Goal: Task Accomplishment & Management: Use online tool/utility

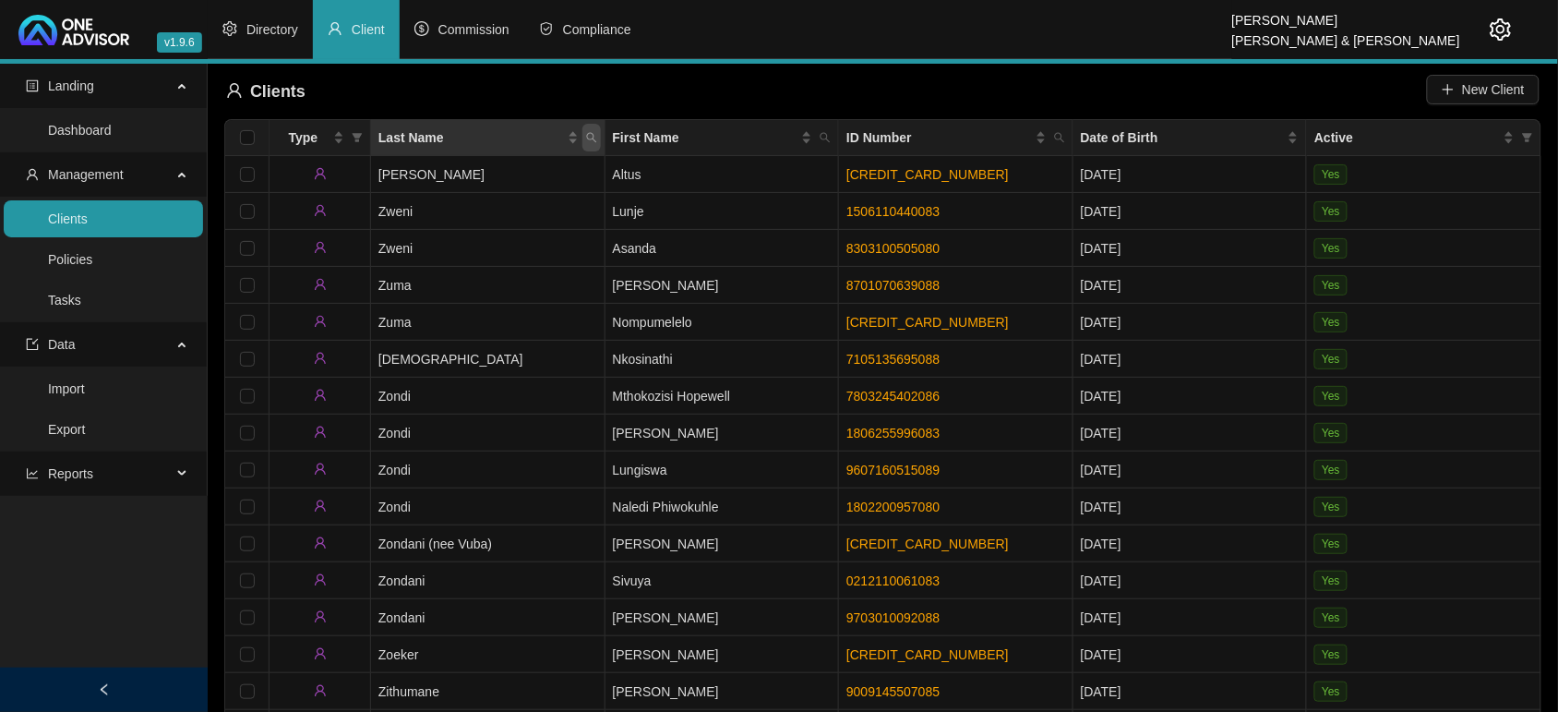
click at [588, 136] on icon "search" at bounding box center [591, 137] width 11 height 11
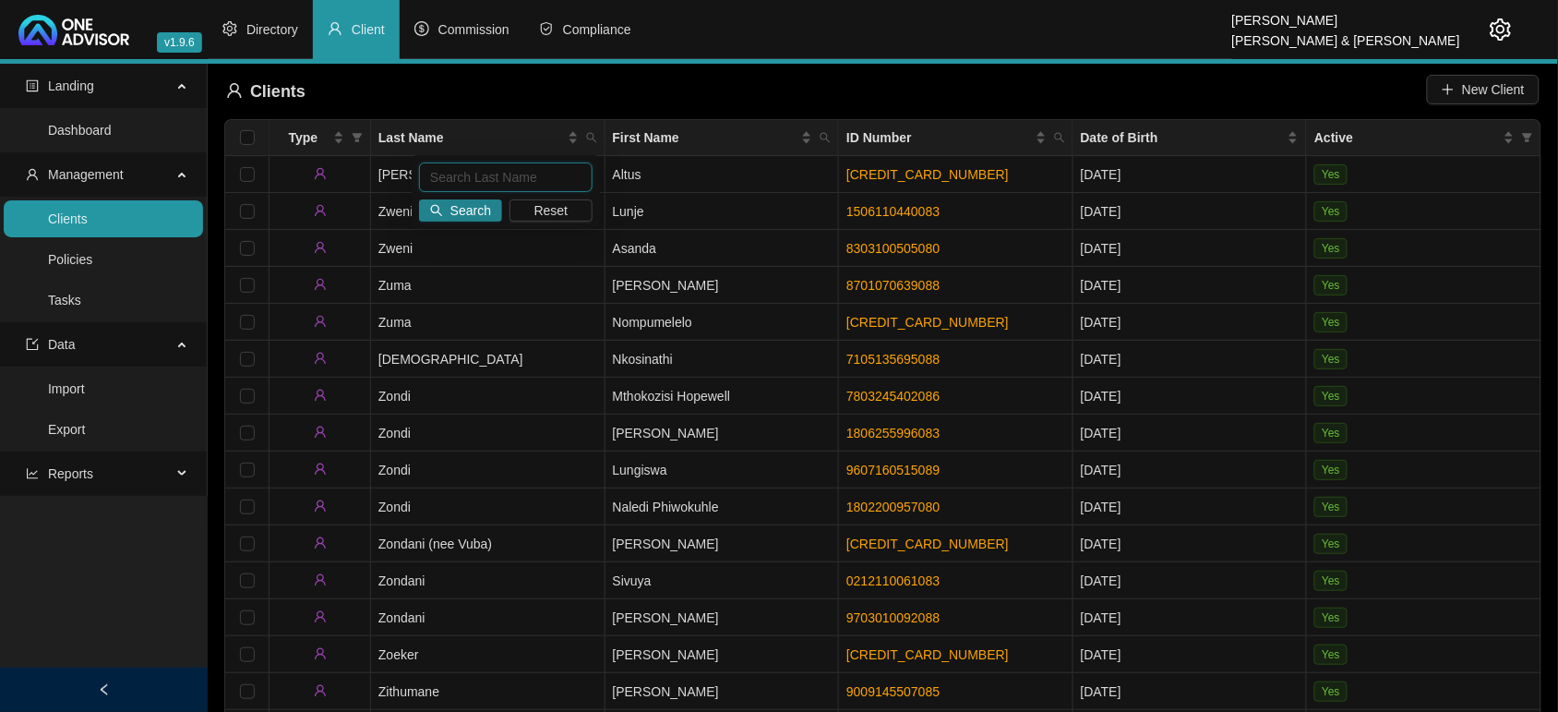
click at [560, 181] on input "text" at bounding box center [506, 177] width 174 height 30
type input "brown"
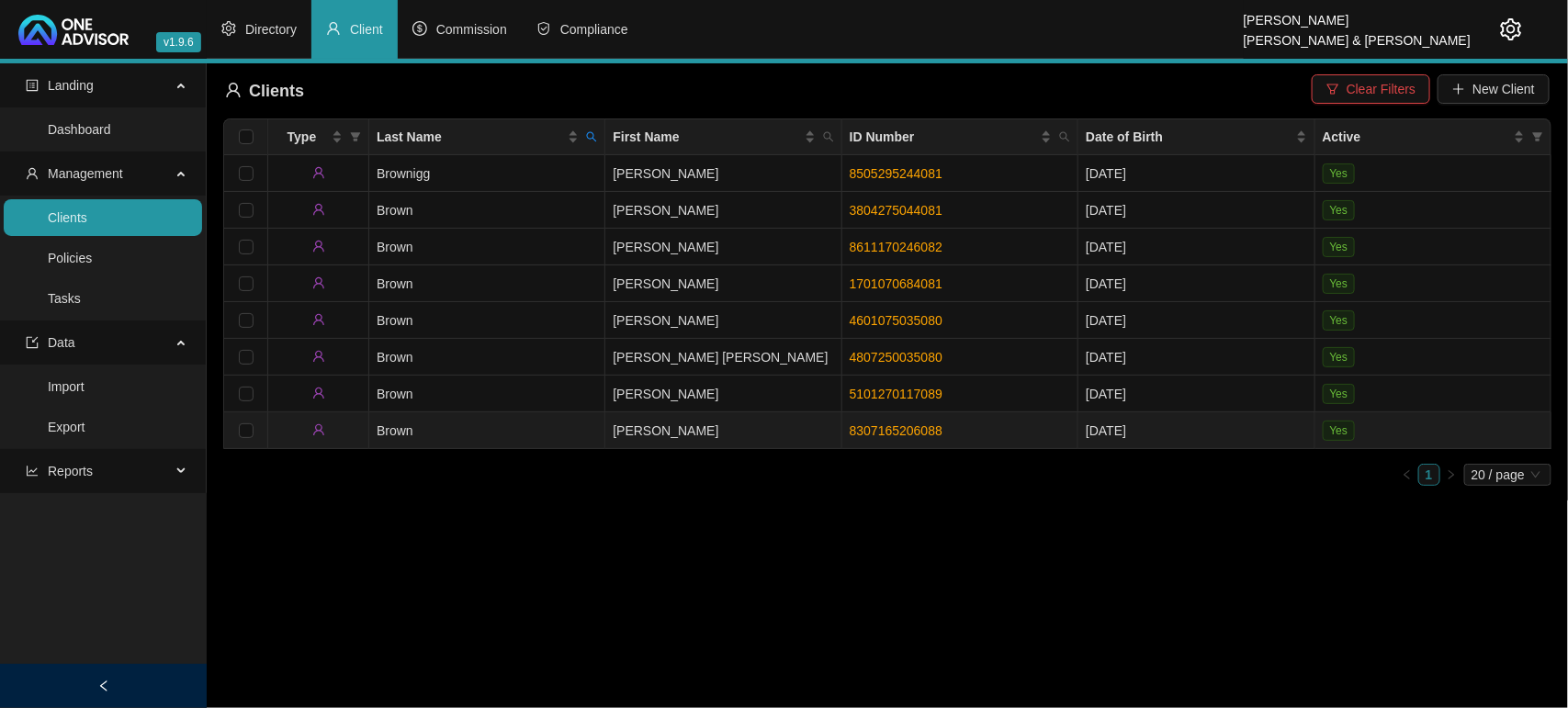
click at [553, 419] on td "Brown" at bounding box center [487, 431] width 236 height 37
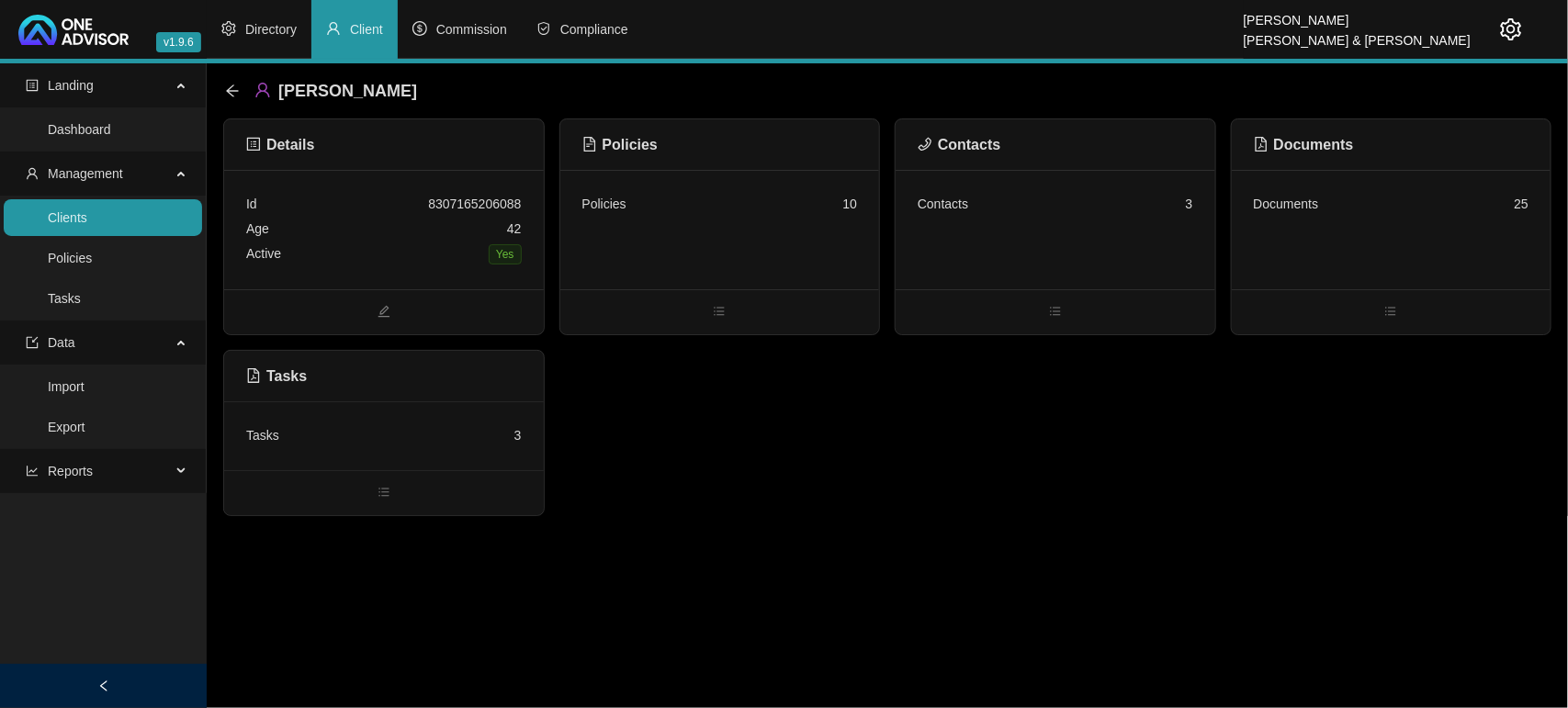
click at [970, 259] on div "Contacts 3" at bounding box center [1055, 230] width 319 height 119
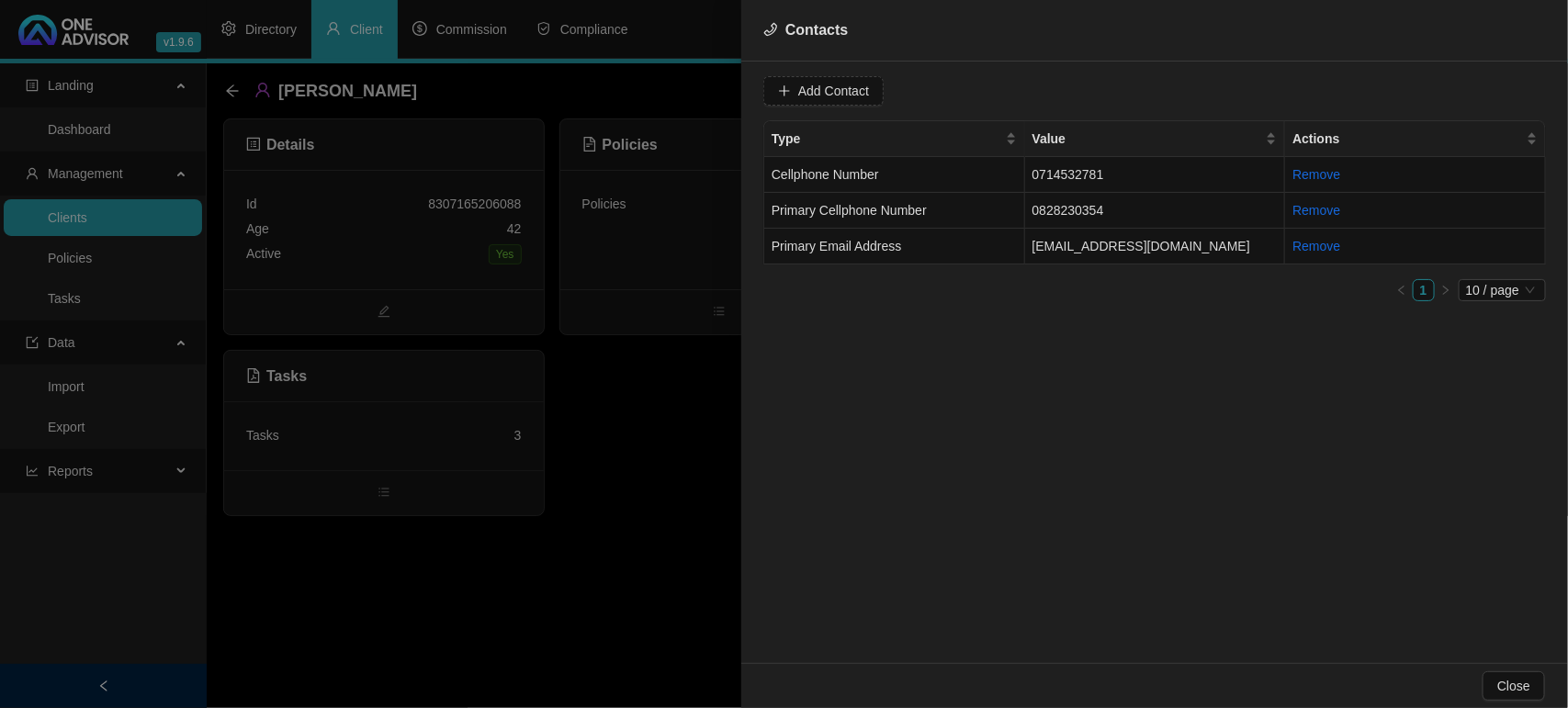
click at [452, 602] on div at bounding box center [784, 354] width 1568 height 708
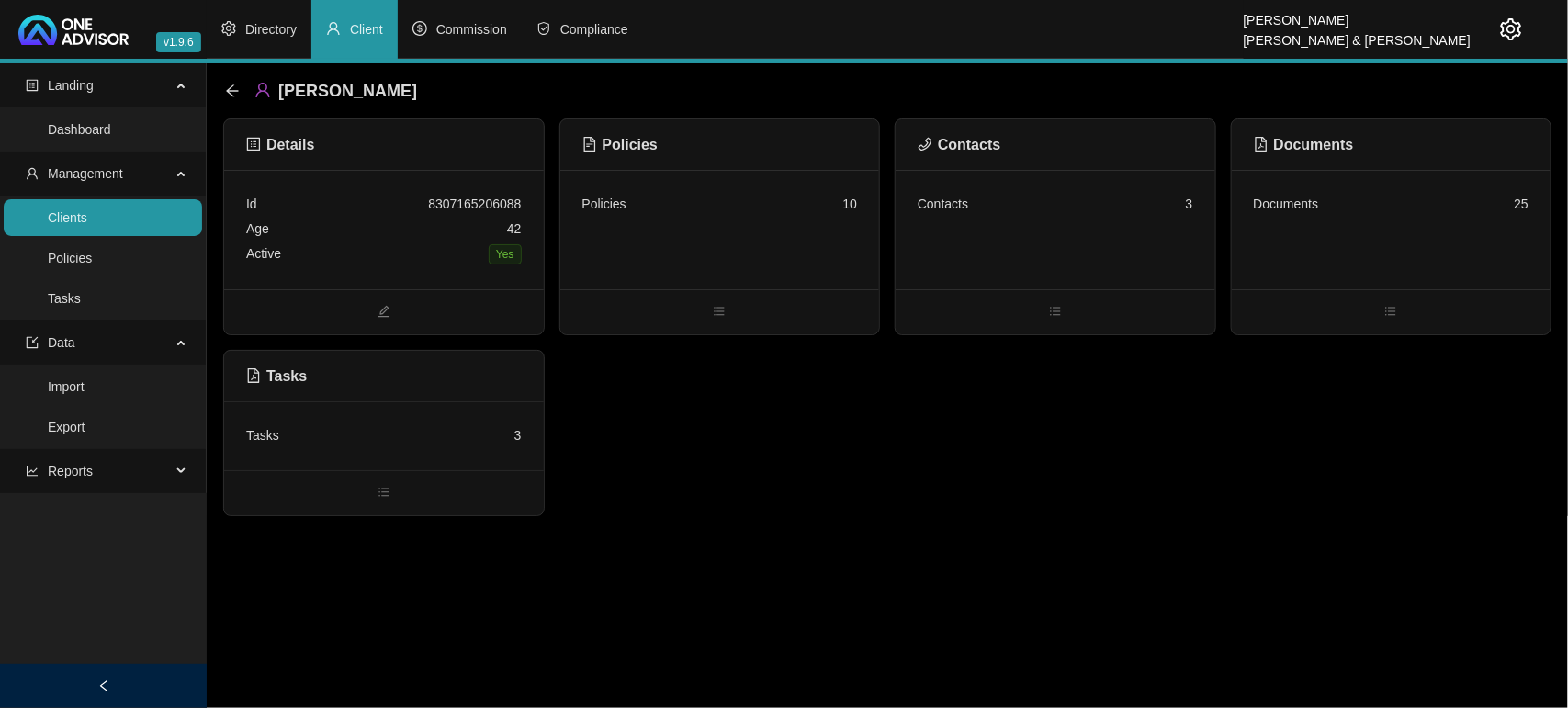
click at [411, 442] on div "Tasks 3" at bounding box center [383, 436] width 276 height 25
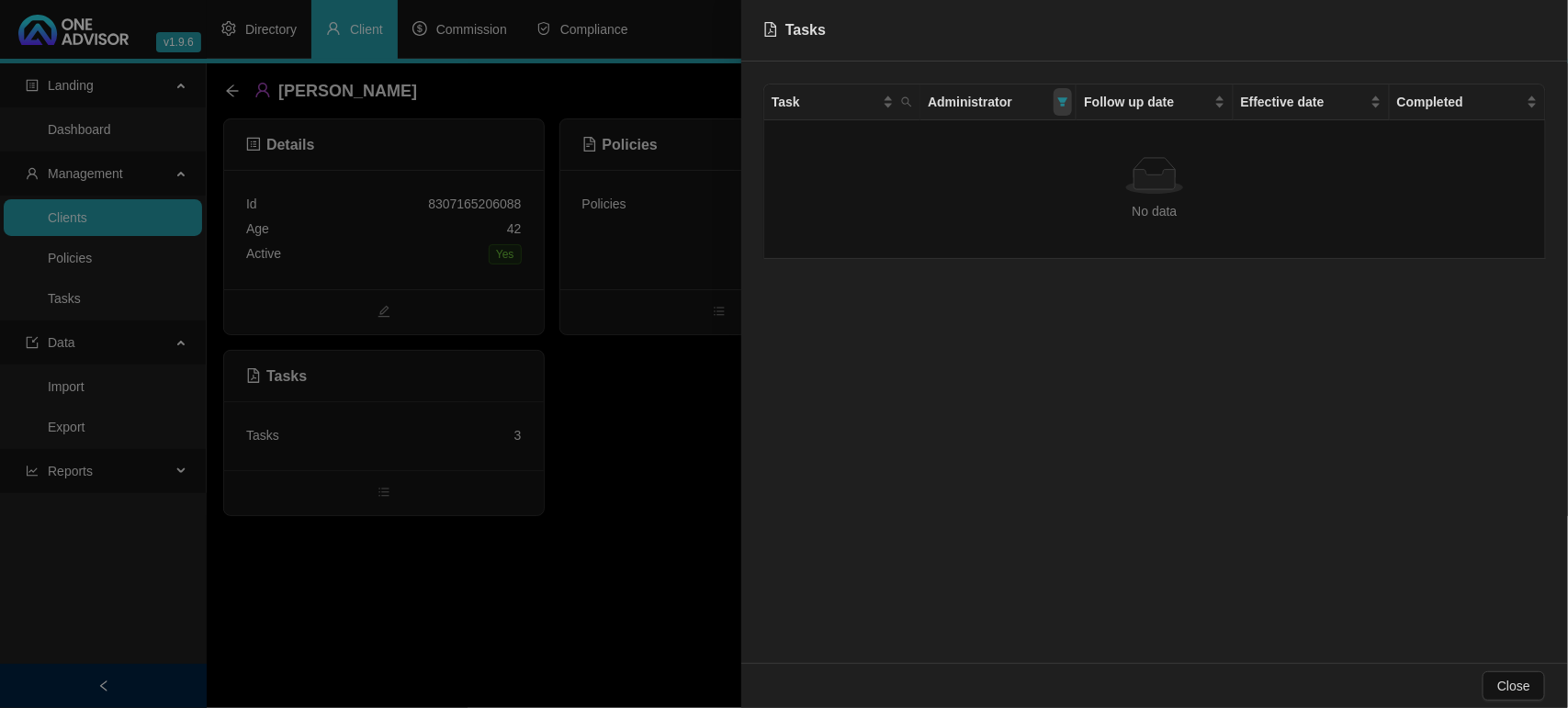
click at [1064, 102] on icon "filter" at bounding box center [1063, 101] width 11 height 11
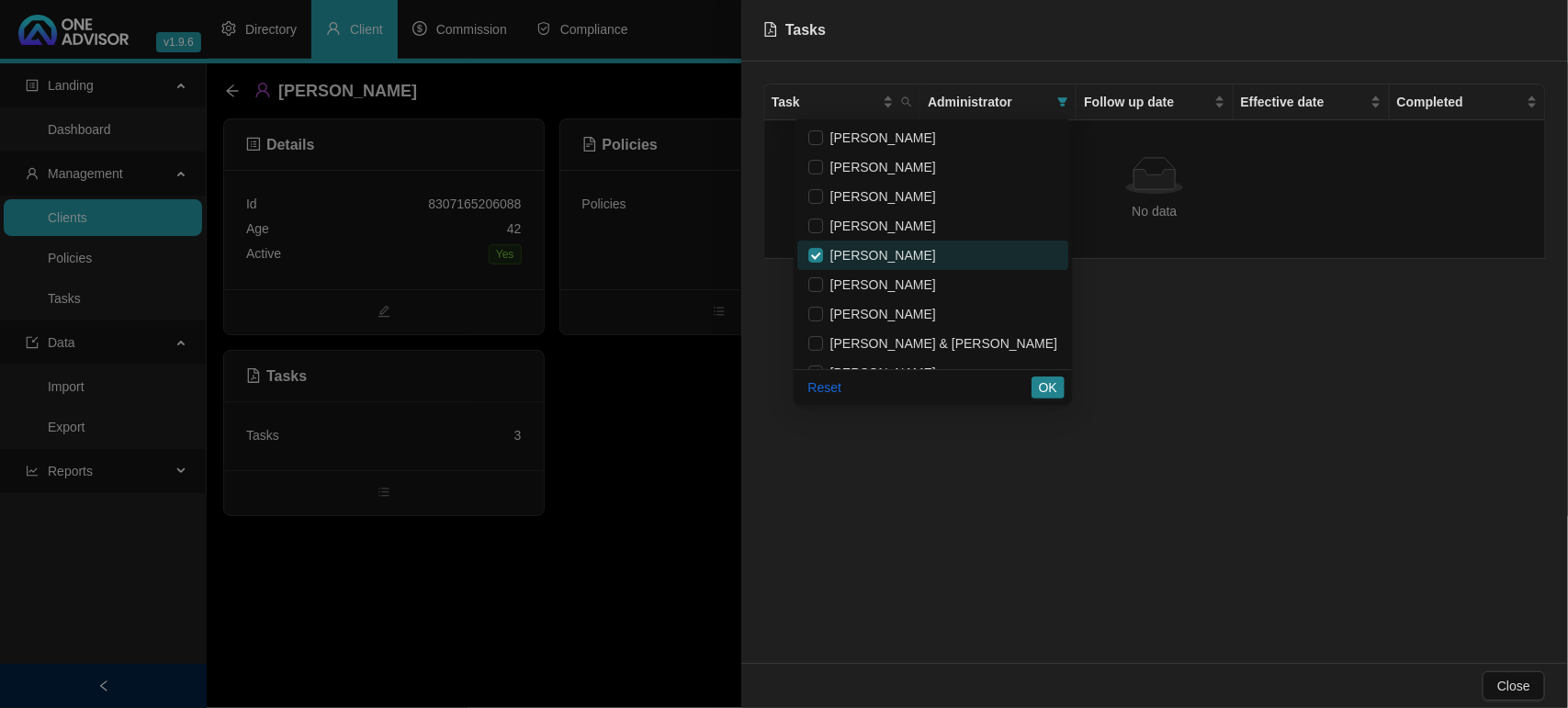
drag, startPoint x: 889, startPoint y: 245, endPoint x: 895, endPoint y: 258, distance: 14.3
click at [823, 245] on label at bounding box center [815, 255] width 15 height 20
click at [823, 248] on input "checkbox" at bounding box center [815, 255] width 15 height 15
click at [1044, 382] on span "OK" at bounding box center [1048, 387] width 18 height 20
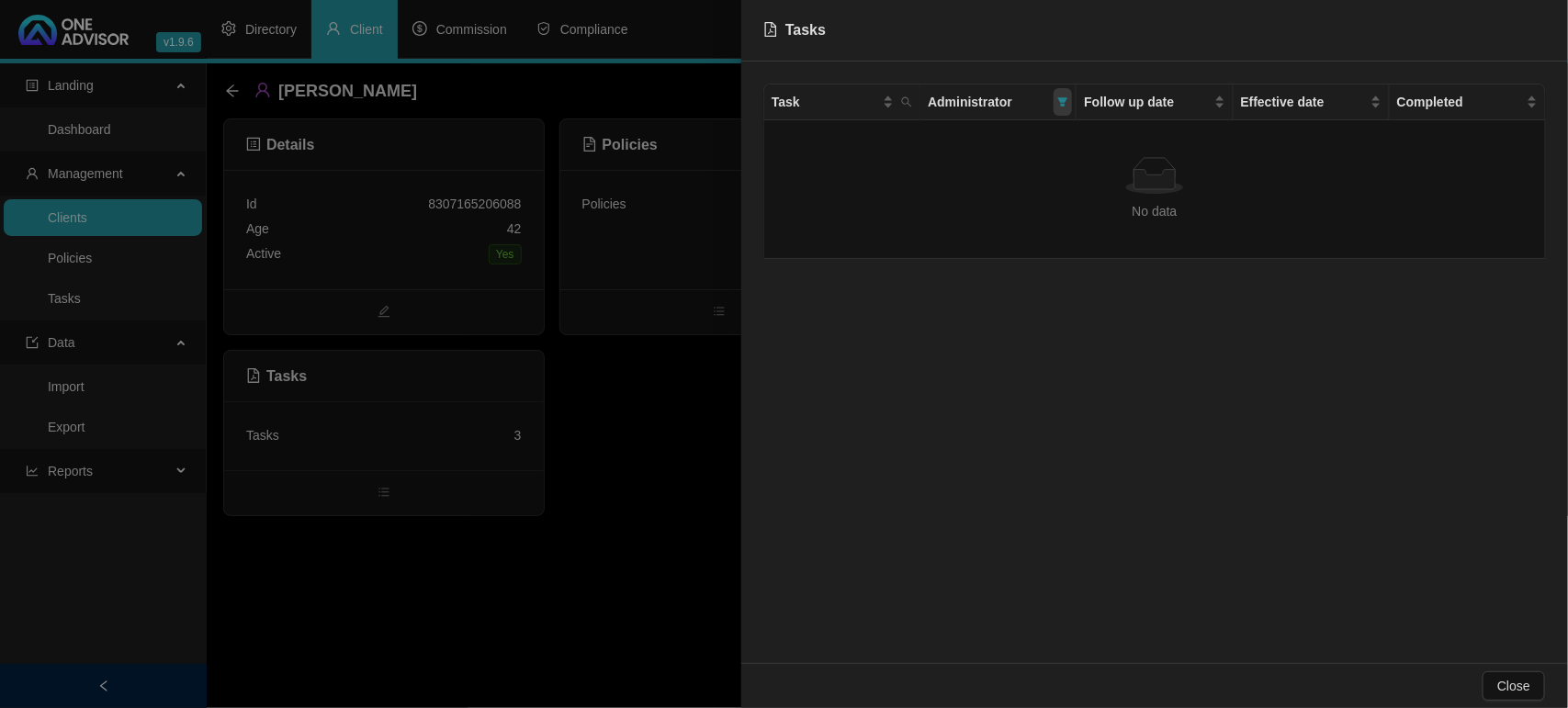
drag, startPoint x: 1067, startPoint y: 99, endPoint x: 1062, endPoint y: 107, distance: 9.4
click at [1067, 101] on icon "filter" at bounding box center [1063, 101] width 11 height 11
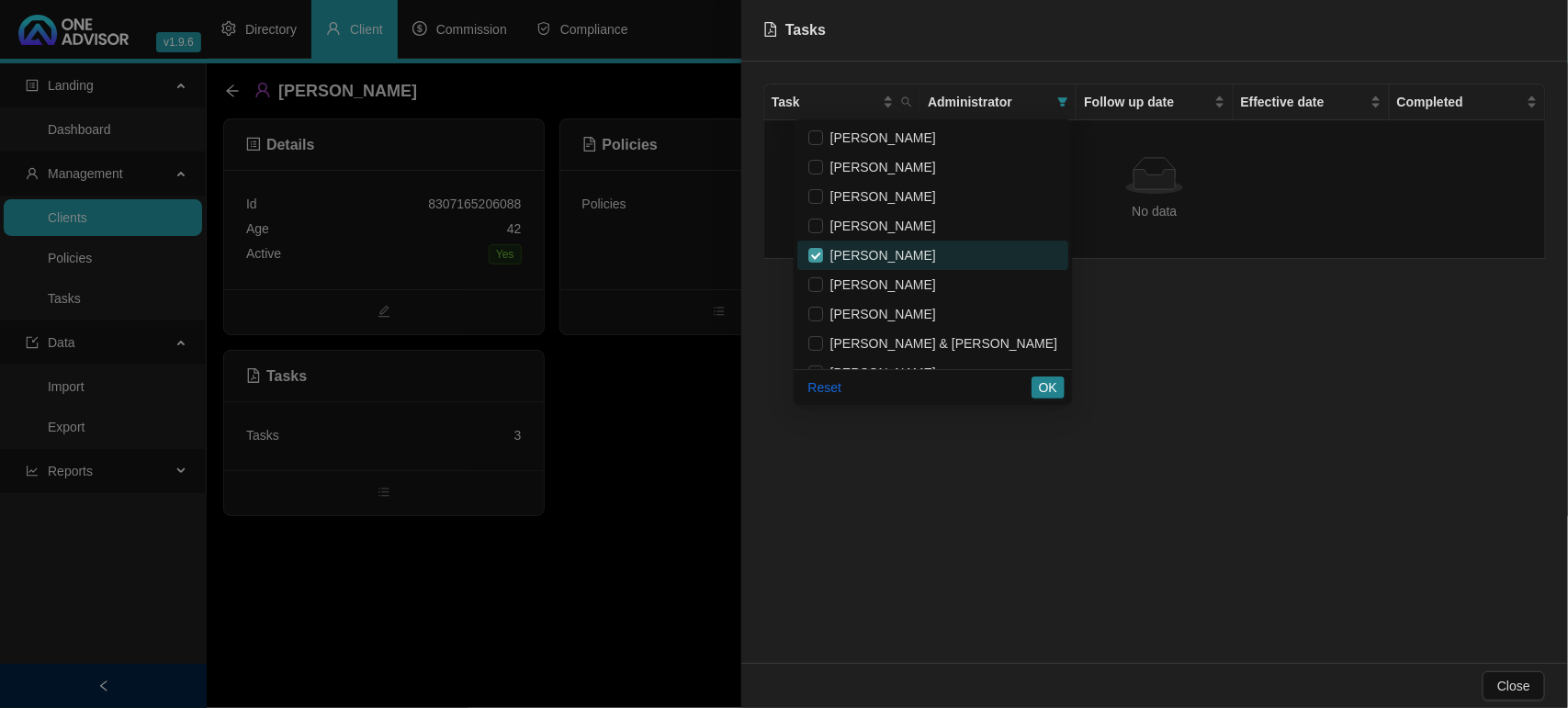
click at [823, 265] on label at bounding box center [815, 255] width 15 height 20
click at [823, 263] on input "checkbox" at bounding box center [815, 255] width 15 height 15
click at [843, 381] on span "Reset" at bounding box center [825, 387] width 34 height 20
checkbox input "false"
click at [1058, 381] on button "OK" at bounding box center [1048, 387] width 33 height 22
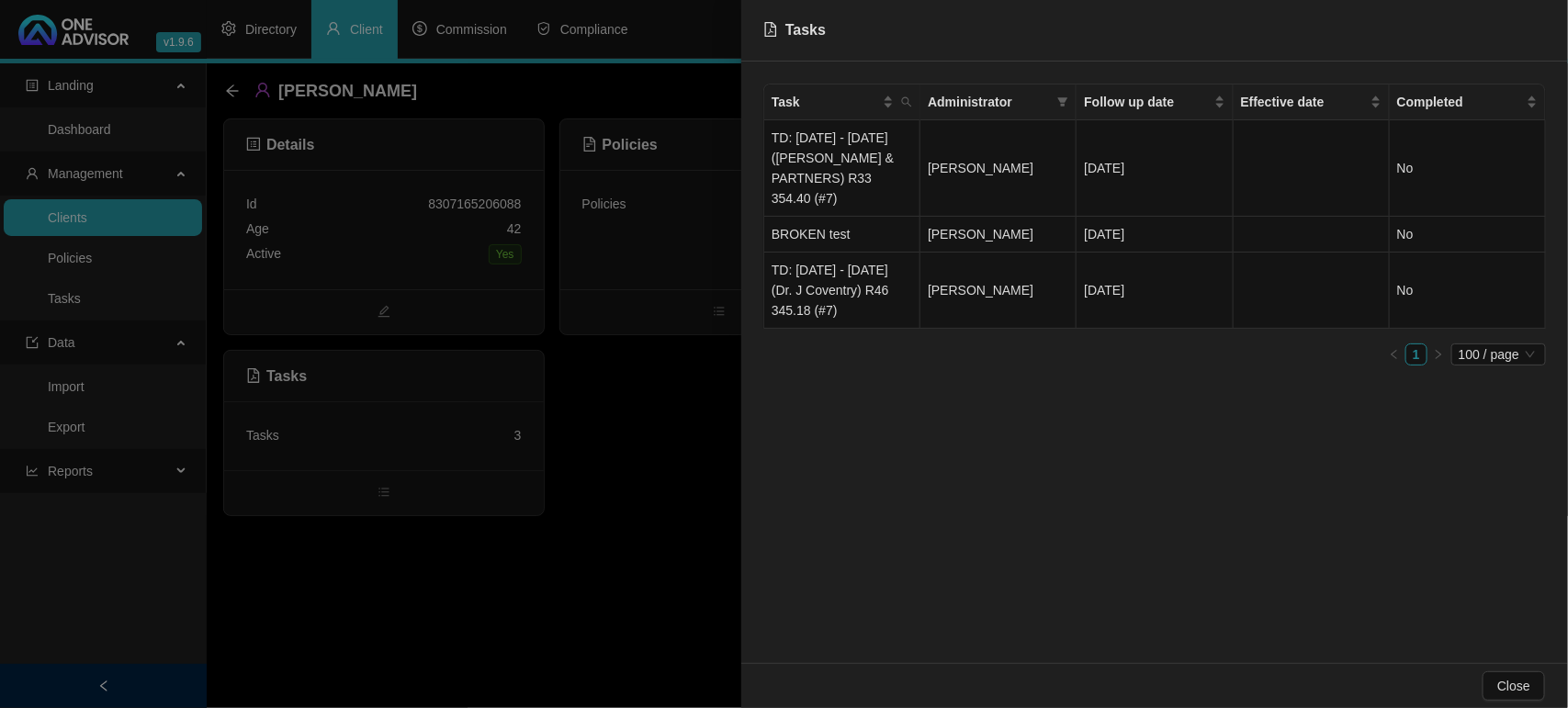
click at [579, 567] on div at bounding box center [784, 354] width 1568 height 708
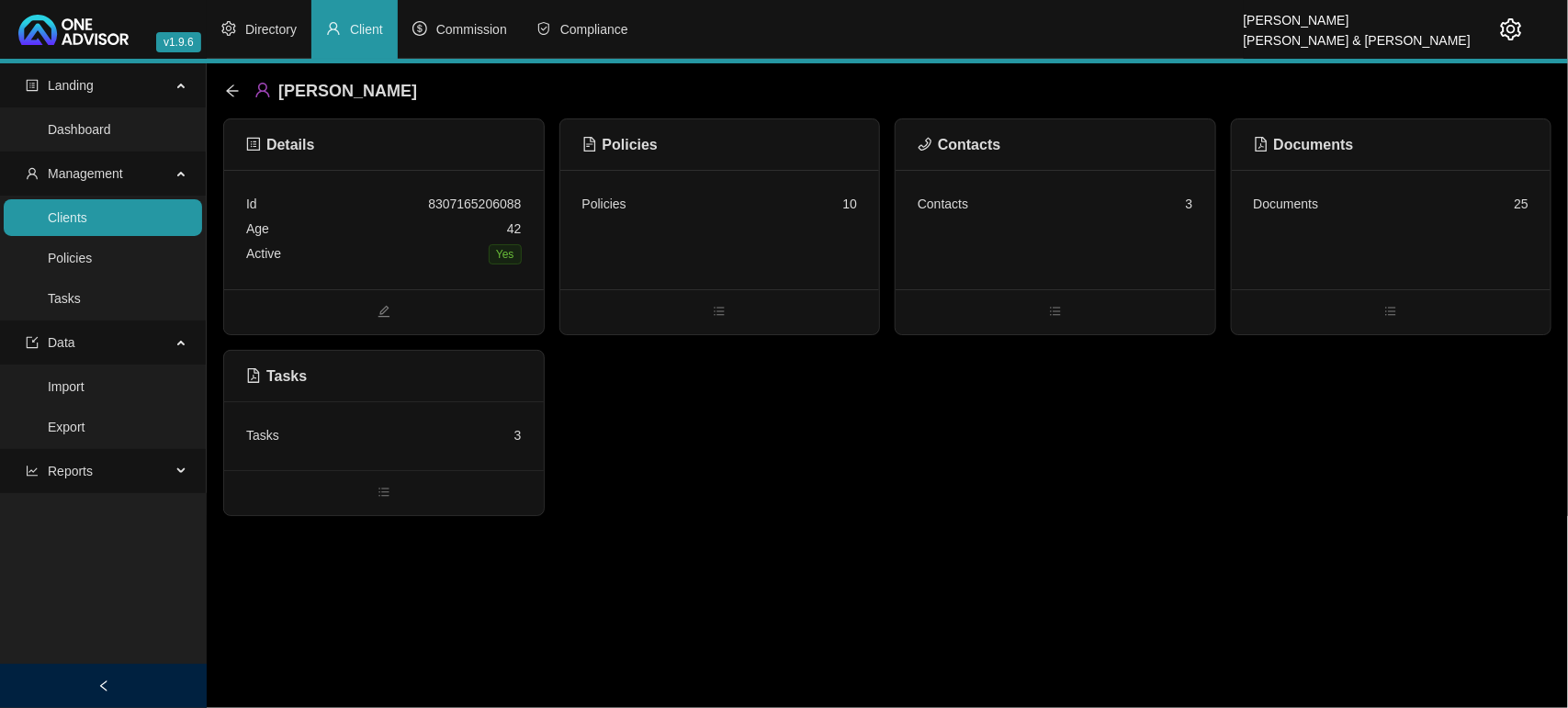
drag, startPoint x: 115, startPoint y: 225, endPoint x: 126, endPoint y: 221, distance: 11.7
click at [88, 225] on link "Clients" at bounding box center [68, 217] width 40 height 15
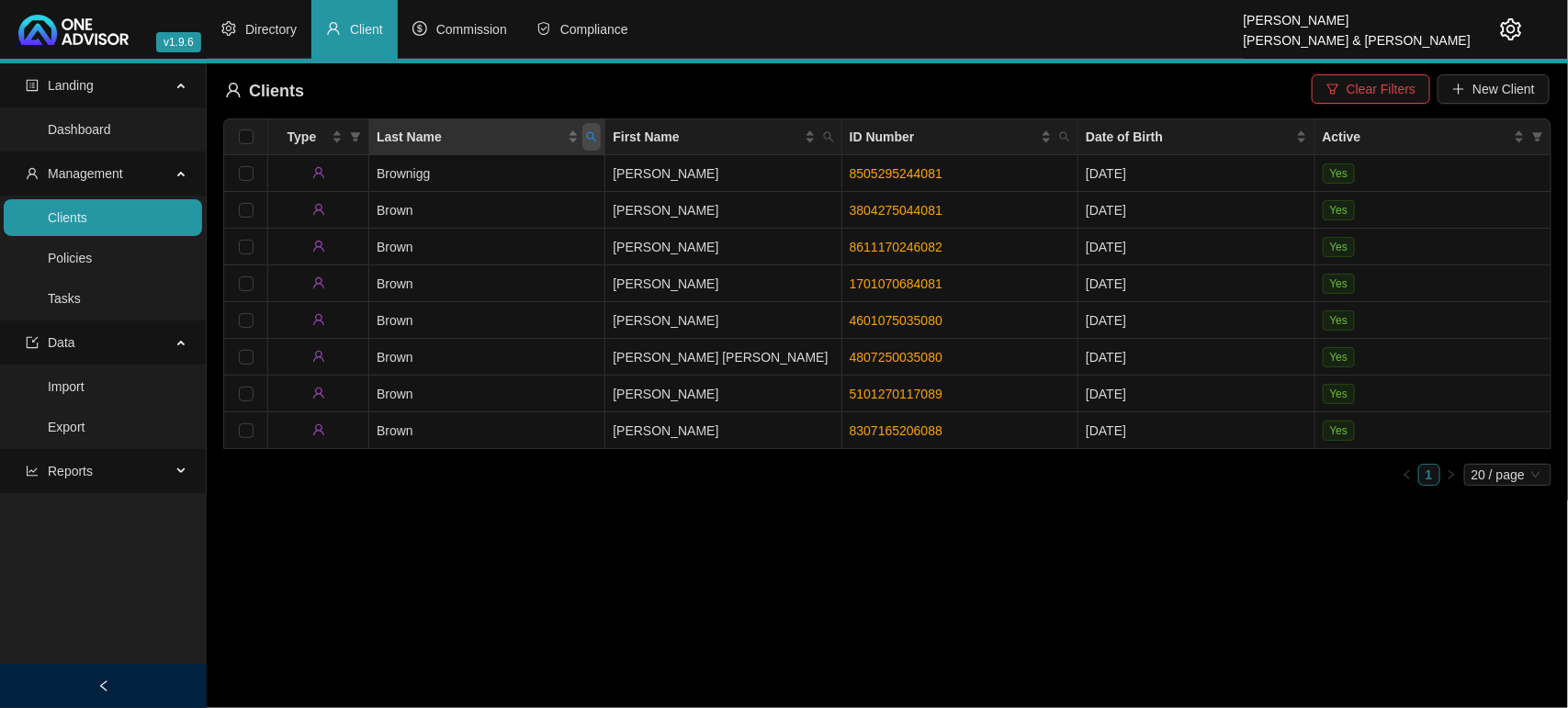
click at [597, 145] on span "Last Name" at bounding box center [591, 137] width 18 height 28
type input "[PERSON_NAME]"
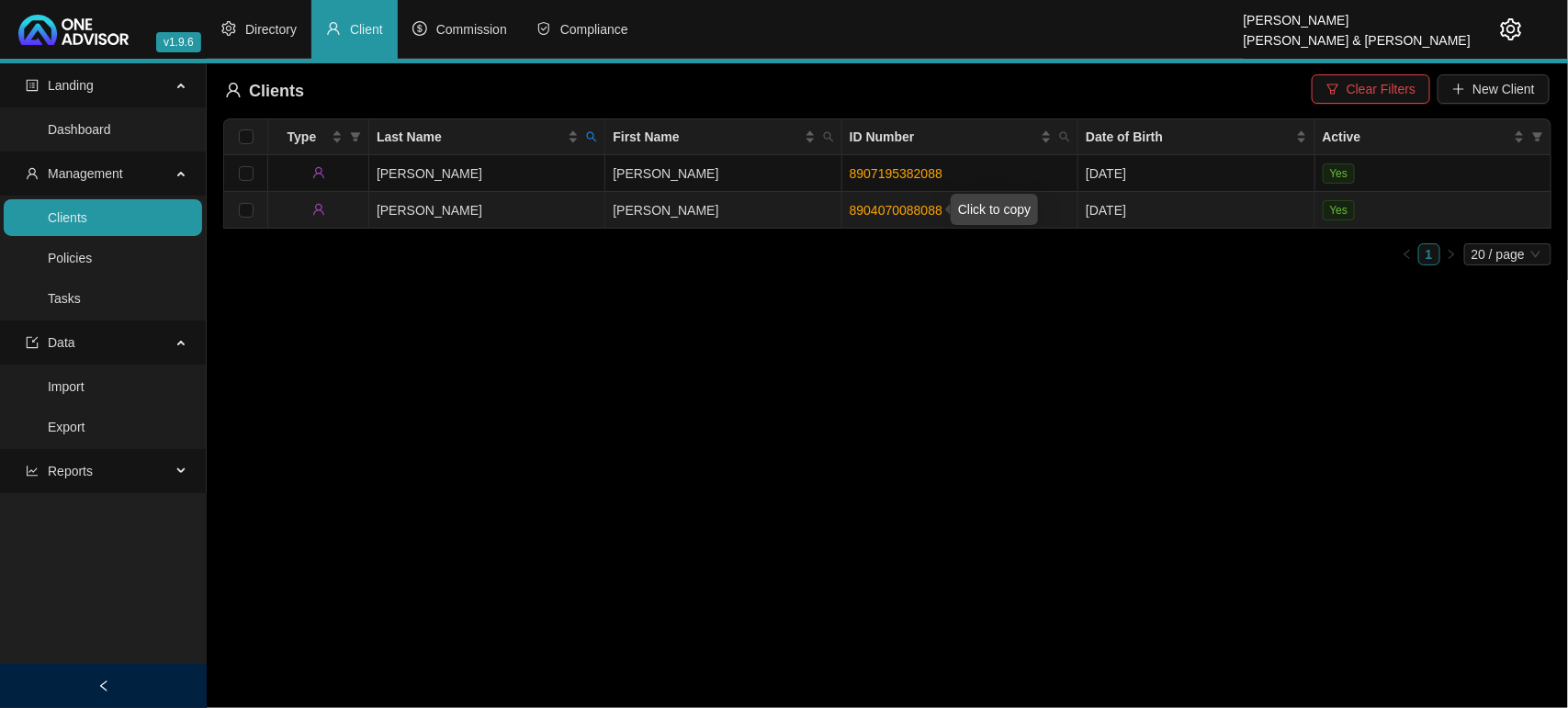
click at [919, 211] on link "8904070088088" at bounding box center [895, 210] width 93 height 15
click at [525, 200] on td "[PERSON_NAME]" at bounding box center [487, 210] width 236 height 37
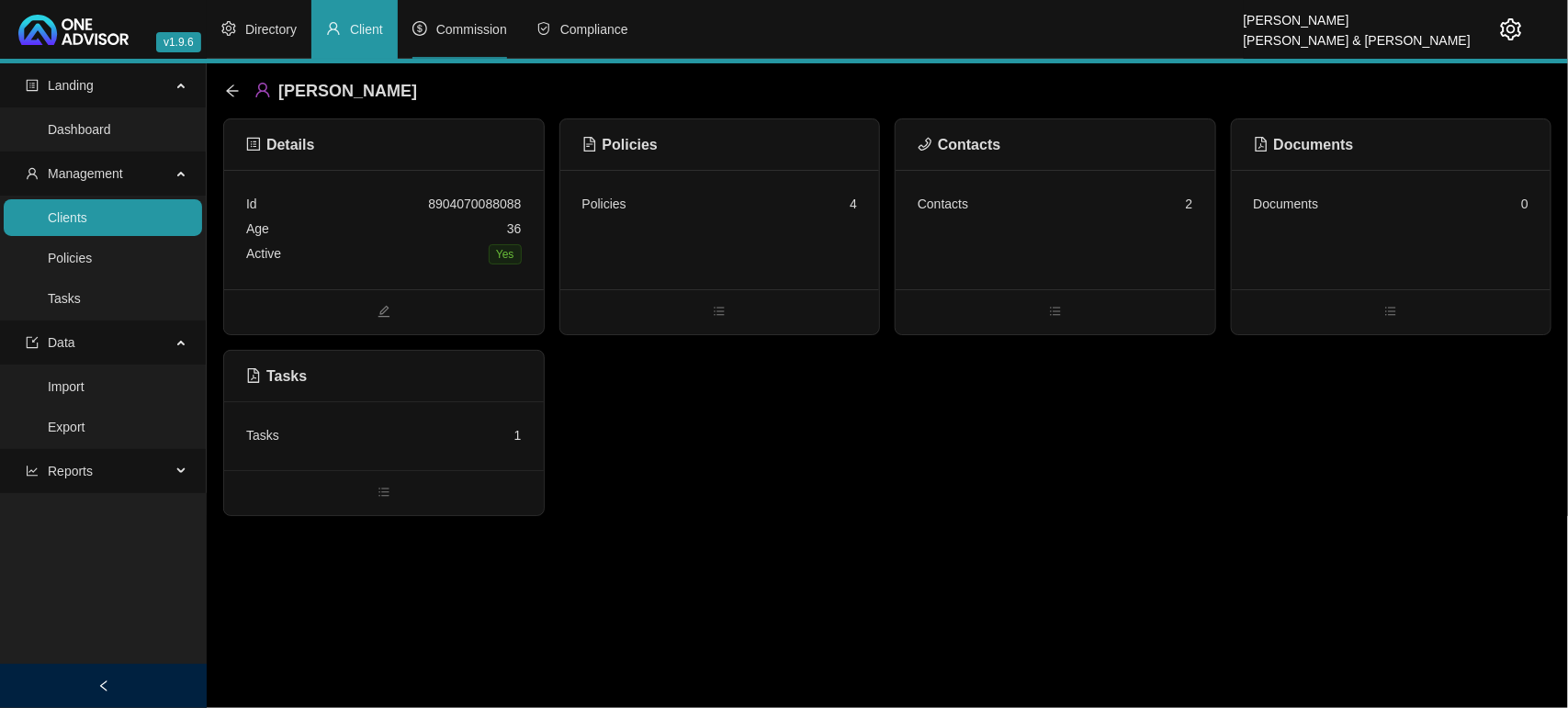
click at [465, 35] on span "Commission" at bounding box center [472, 29] width 71 height 15
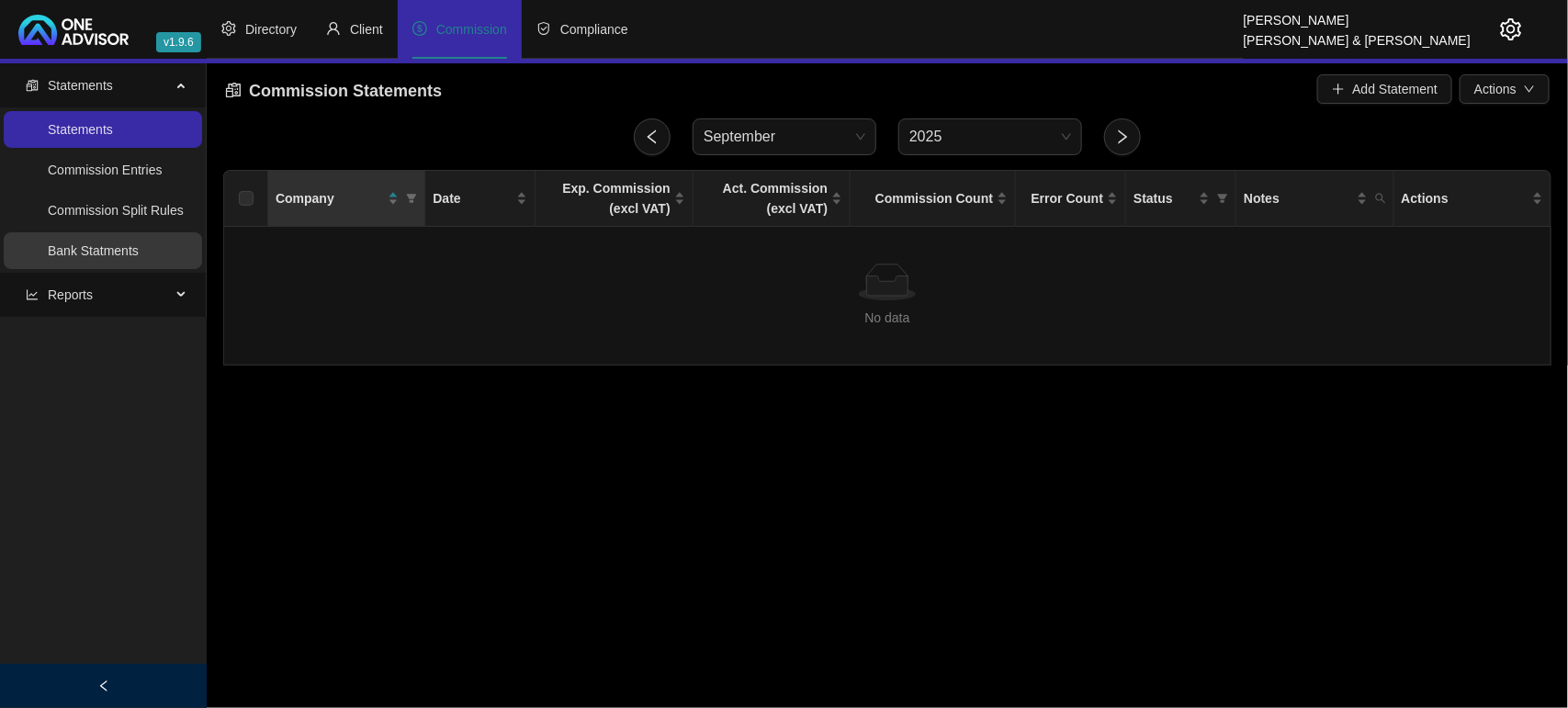
click at [138, 244] on link "Bank Statments" at bounding box center [93, 251] width 91 height 15
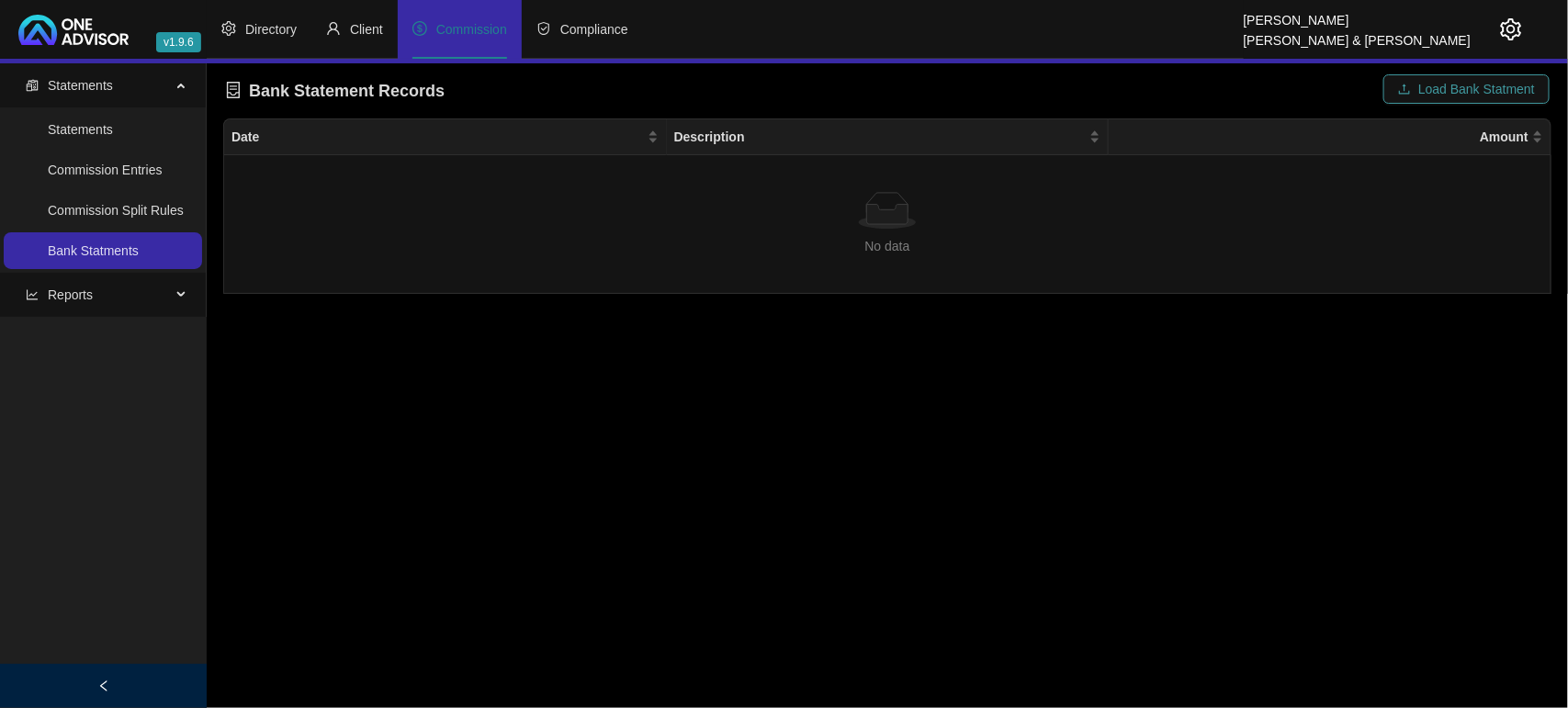
click at [1470, 80] on span "Load Bank Statment" at bounding box center [1475, 88] width 116 height 20
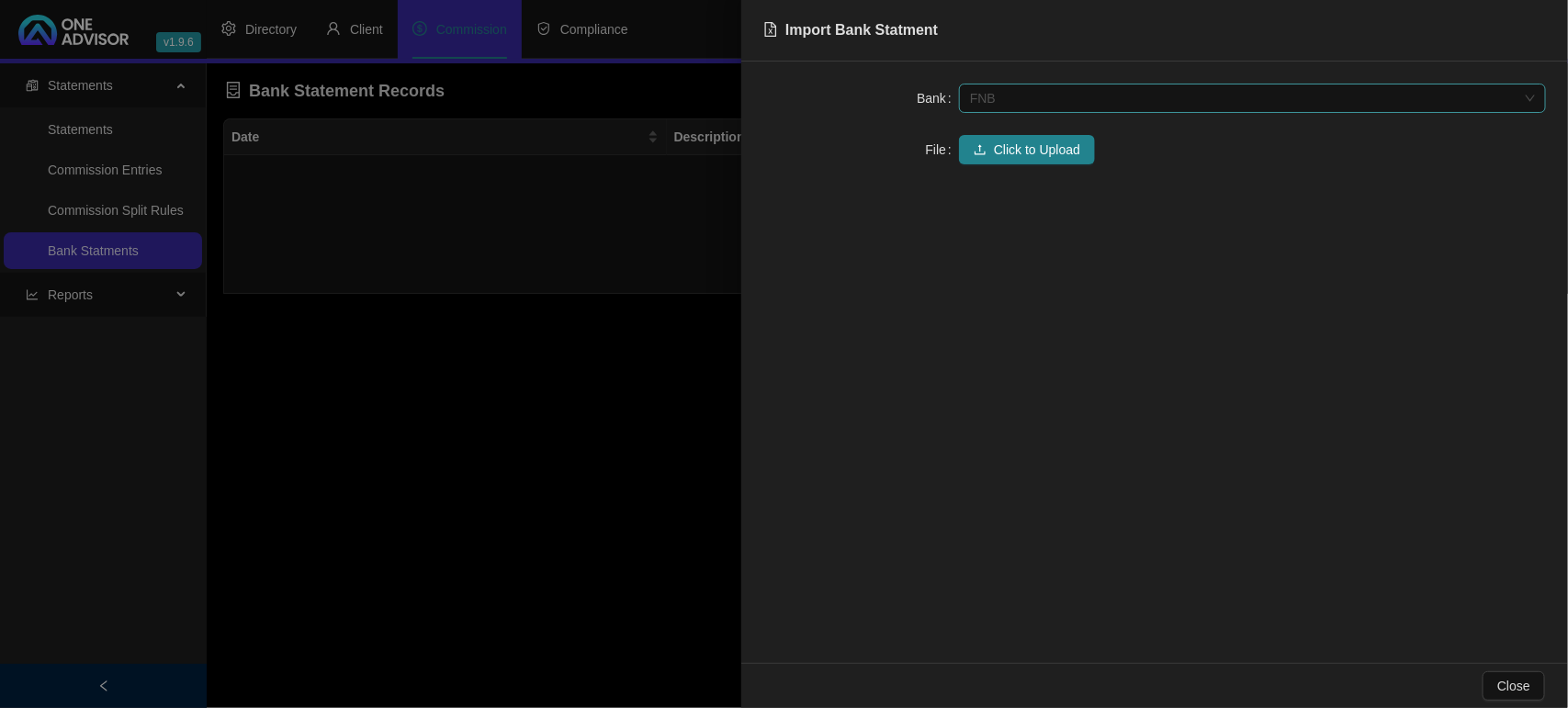
click at [1027, 94] on span "FNB" at bounding box center [1253, 98] width 565 height 28
click at [688, 313] on div at bounding box center [784, 354] width 1568 height 708
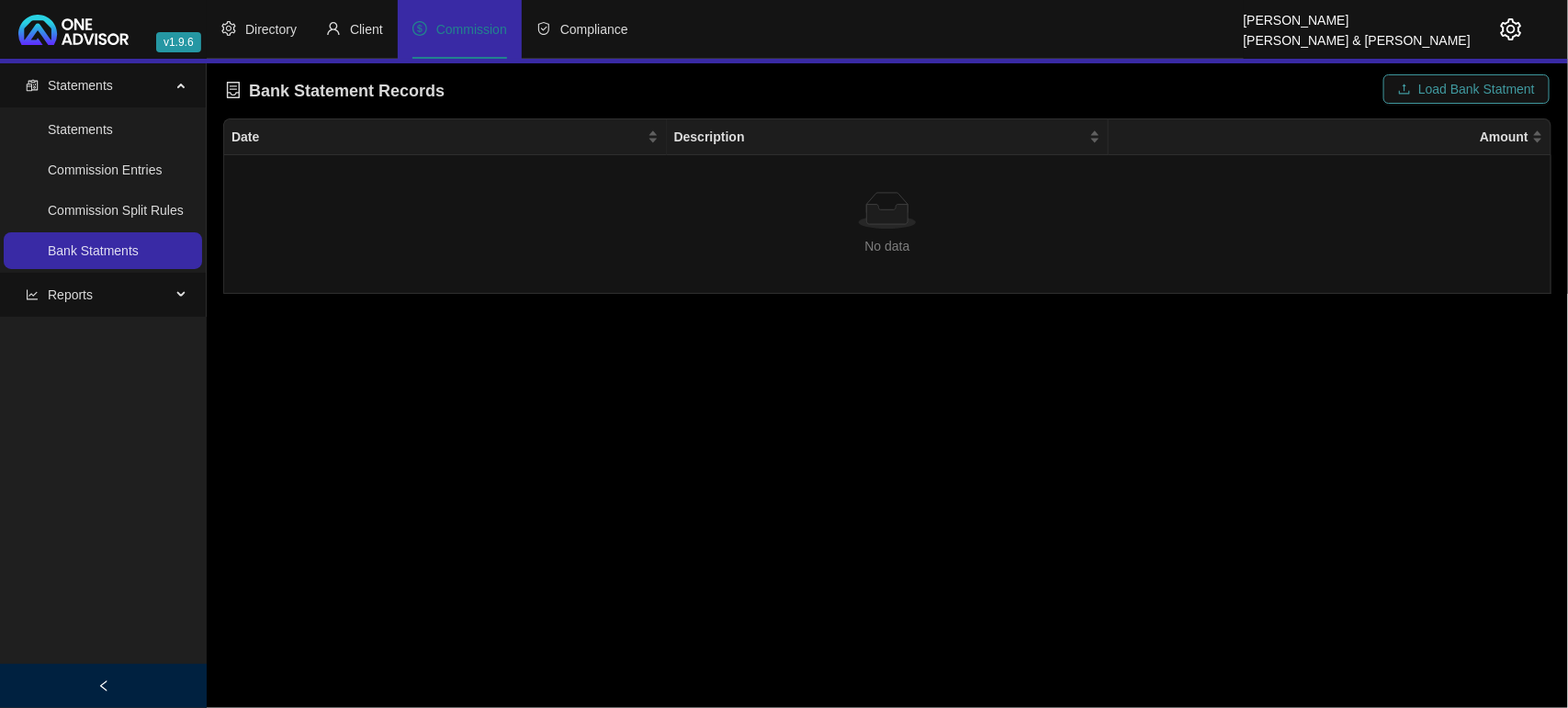
click at [1411, 86] on icon "upload" at bounding box center [1404, 88] width 13 height 13
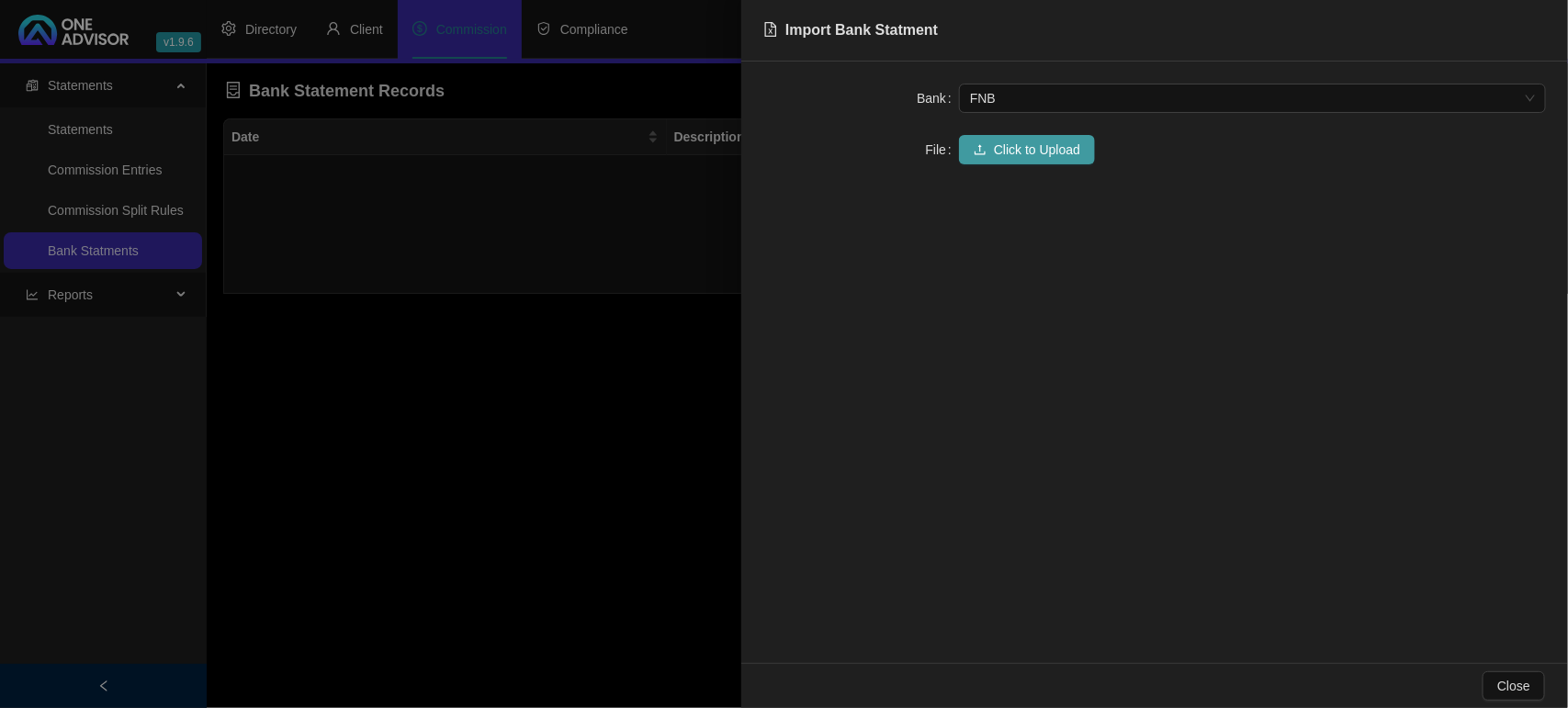
click at [1071, 151] on span "Click to Upload" at bounding box center [1037, 149] width 87 height 20
click at [410, 391] on div at bounding box center [784, 354] width 1568 height 708
